Goal: Find specific page/section: Find specific page/section

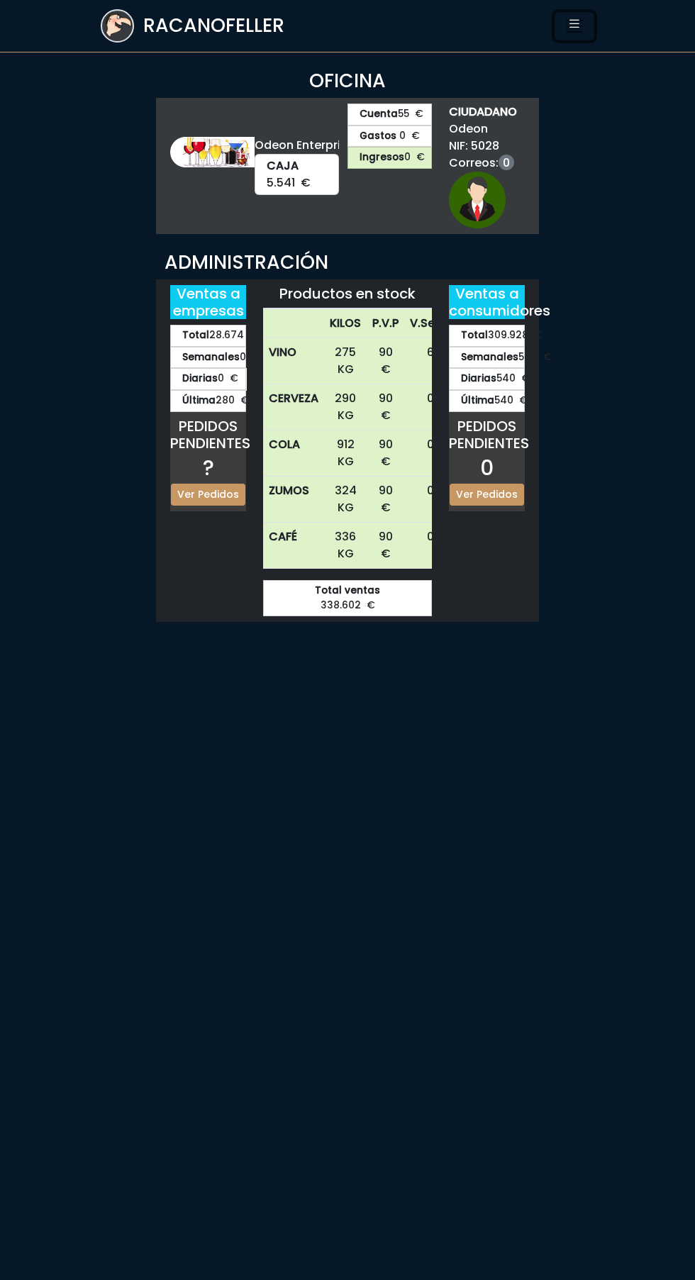
click at [574, 19] on icon "Toggle navigation" at bounding box center [574, 23] width 14 height 20
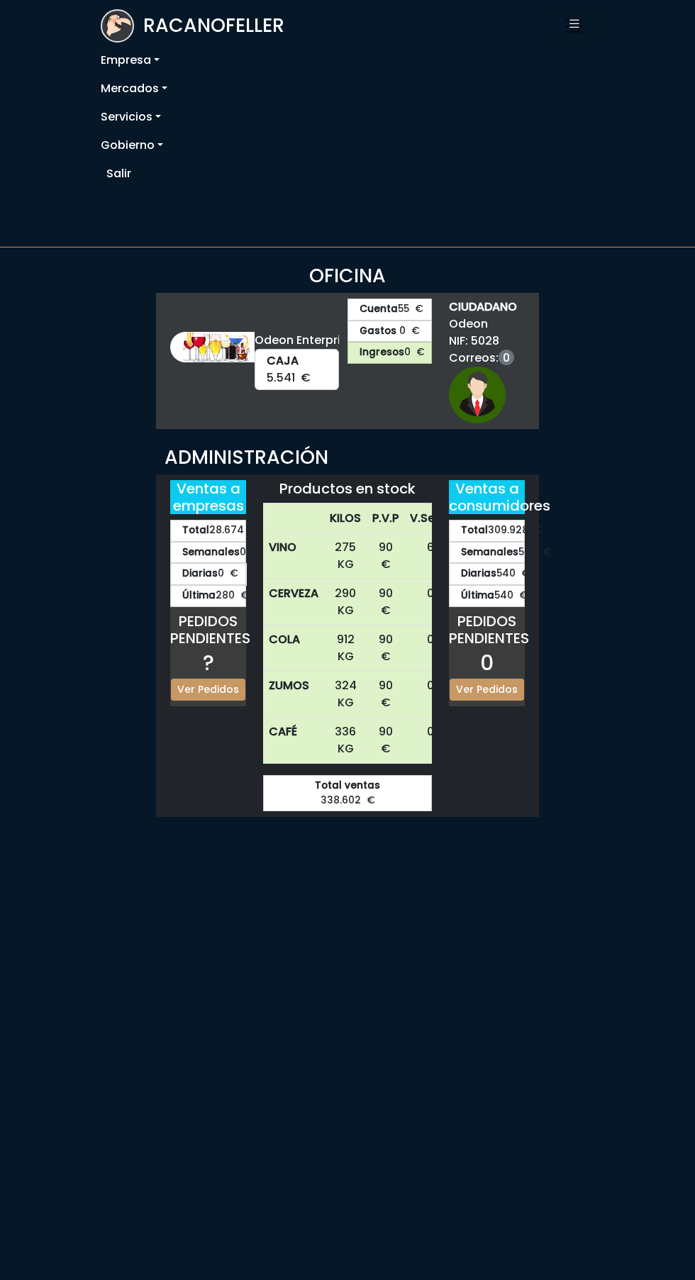
click at [148, 57] on link "Empresa" at bounding box center [348, 60] width 494 height 28
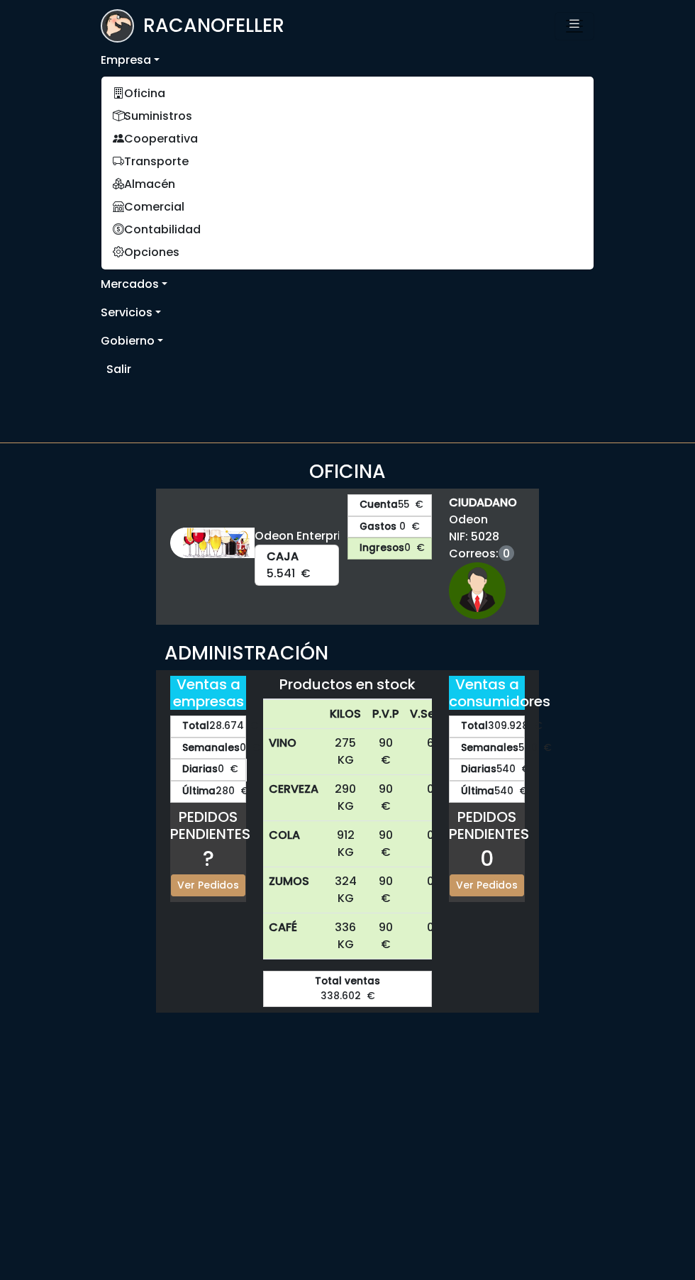
click at [151, 309] on link "Servicios" at bounding box center [348, 313] width 494 height 28
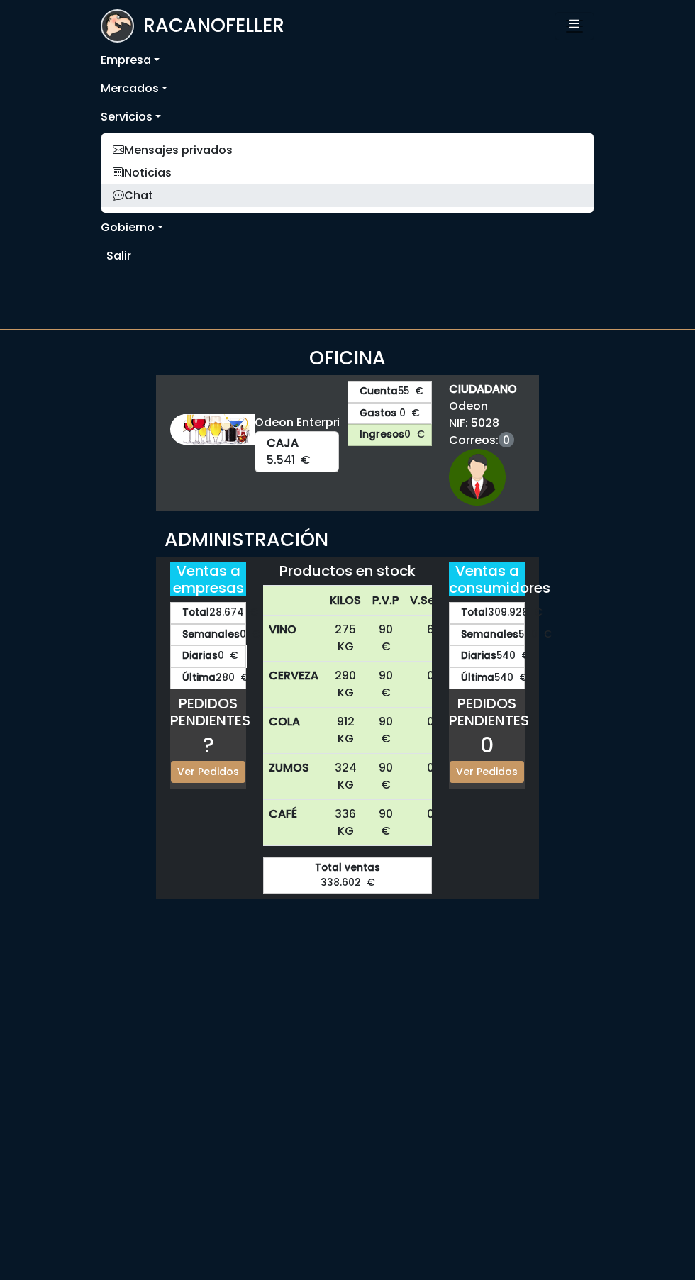
click at [152, 194] on link "Chat" at bounding box center [347, 195] width 492 height 23
